Goal: Browse casually: Explore the website without a specific task or goal

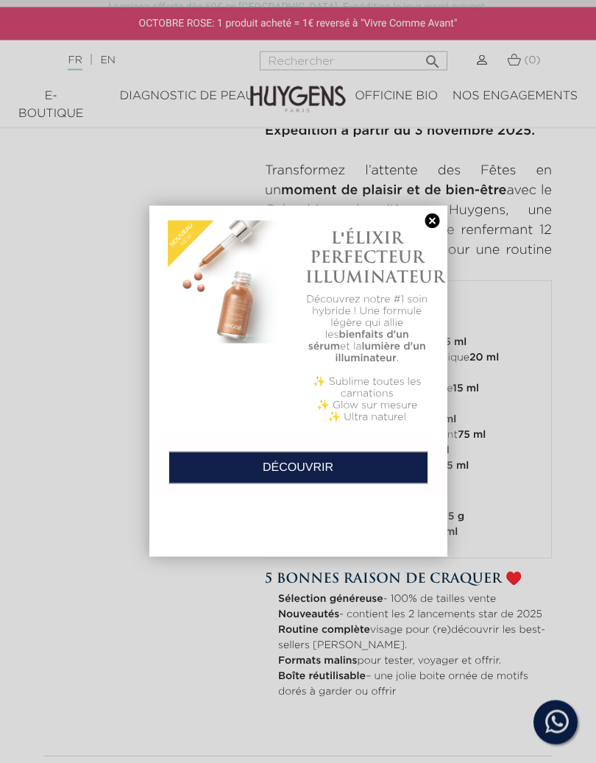
scroll to position [605, 0]
click at [441, 224] on link at bounding box center [432, 220] width 21 height 15
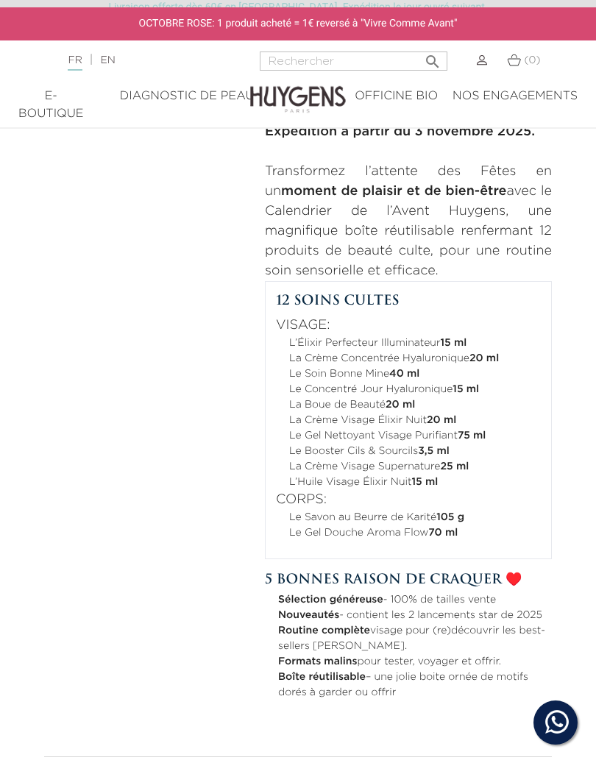
click at [443, 227] on p "Transformez l’attente des Fêtes en un moment de plaisir et de bien-être avec le…" at bounding box center [408, 221] width 287 height 119
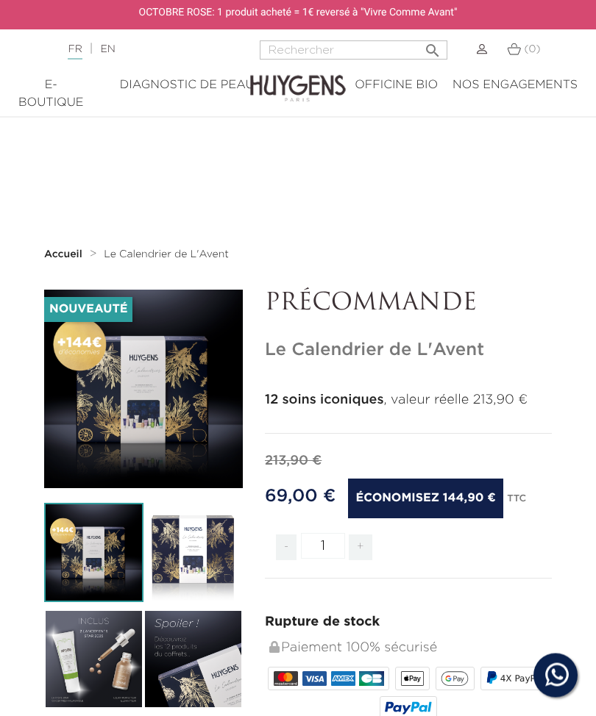
scroll to position [0, 0]
